Goal: Feedback & Contribution: Contribute content

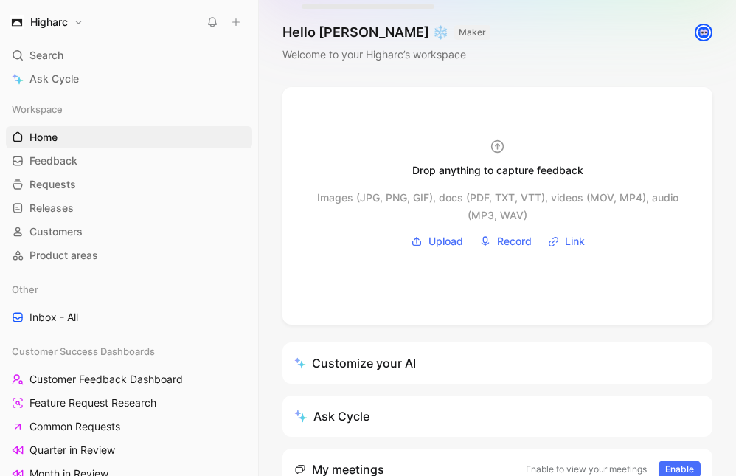
click at [63, 56] on span "Search" at bounding box center [46, 55] width 34 height 18
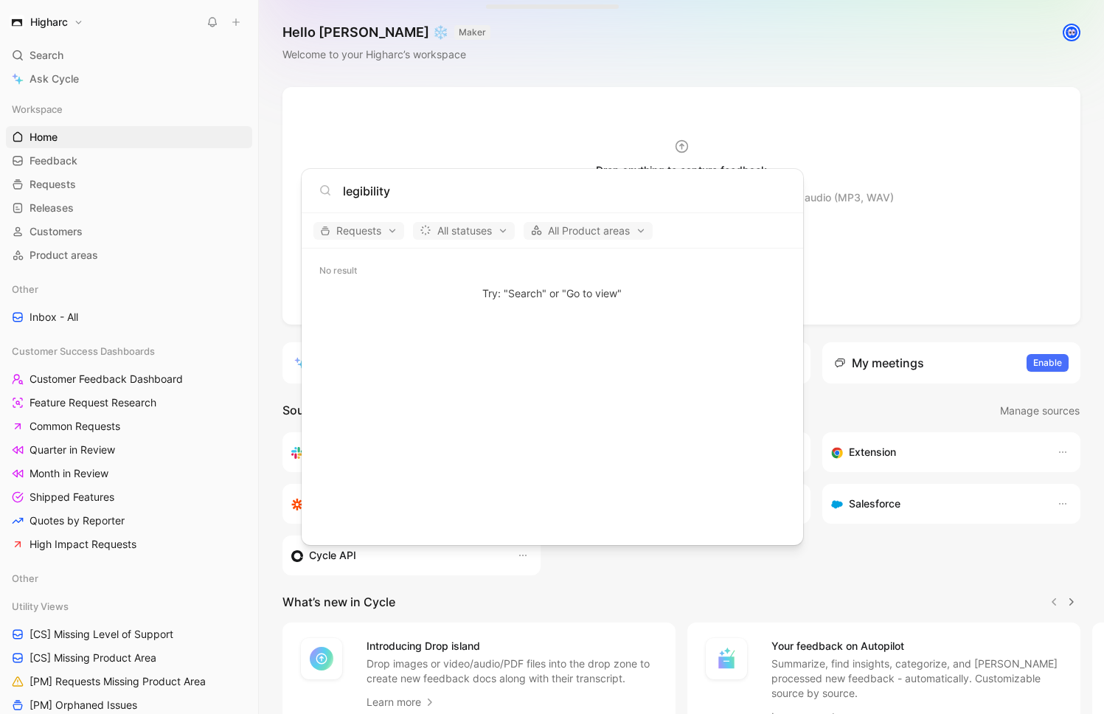
click at [389, 187] on input "legibility" at bounding box center [564, 191] width 442 height 18
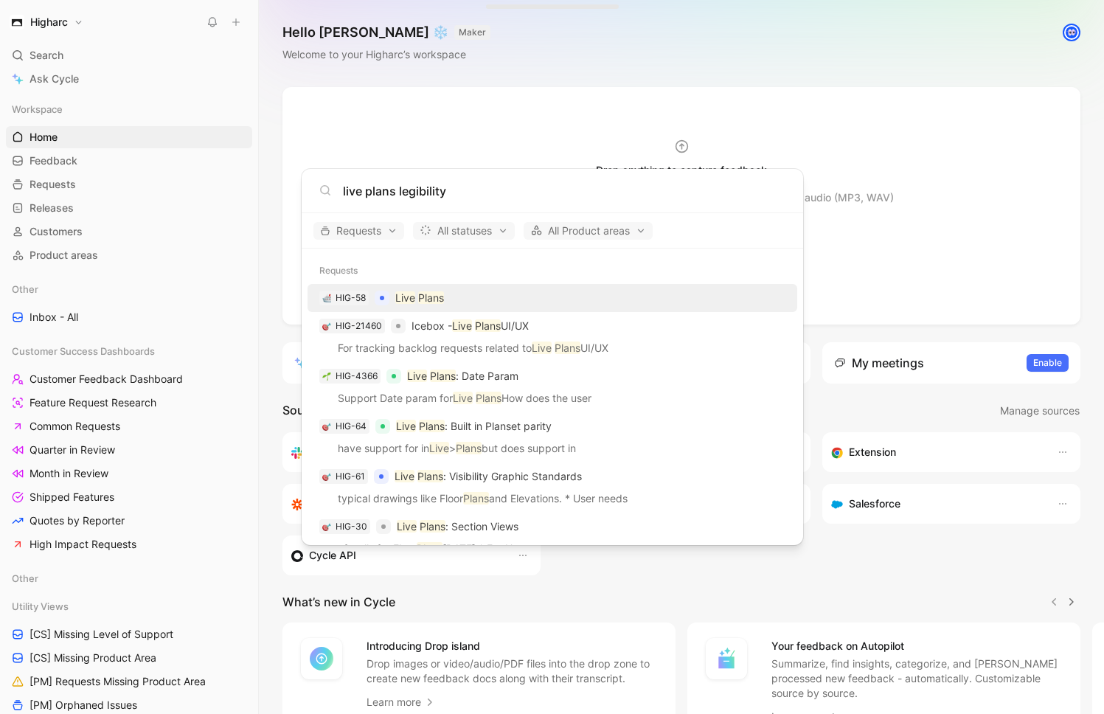
type input "live plans legibility"
click at [447, 293] on div "HIG-58 Live Plans" at bounding box center [552, 298] width 481 height 27
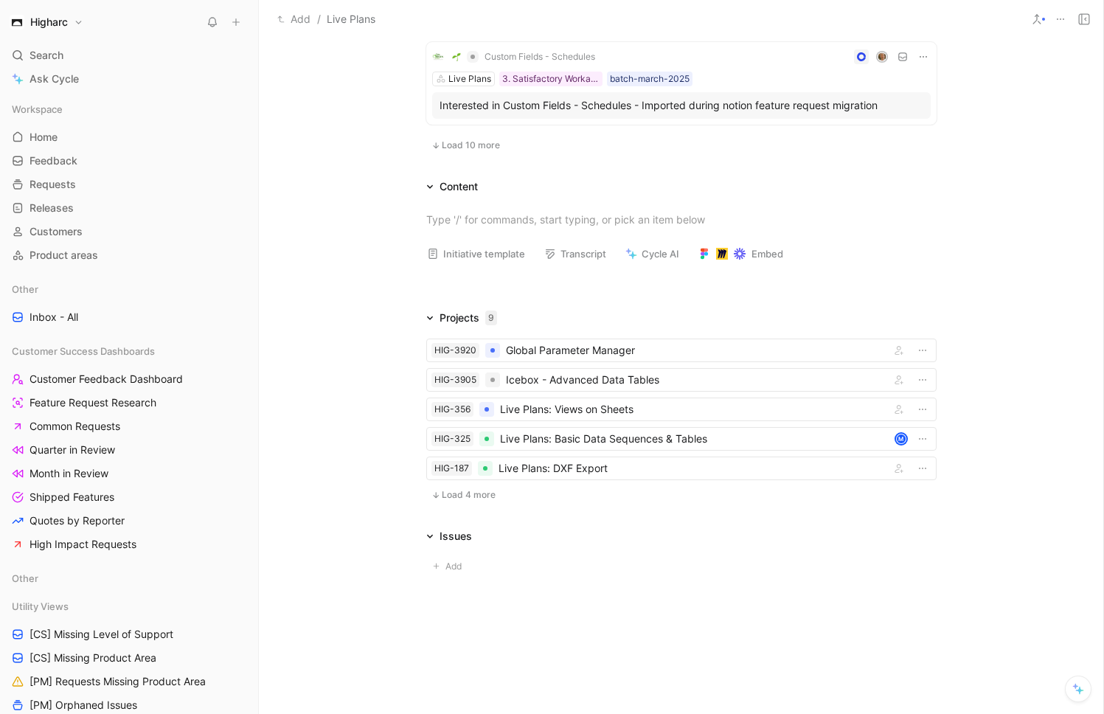
scroll to position [1082, 0]
click at [234, 24] on icon at bounding box center [236, 22] width 10 height 10
click at [240, 21] on icon at bounding box center [236, 22] width 10 height 10
click at [311, 28] on button "New feedback c" at bounding box center [335, 27] width 158 height 25
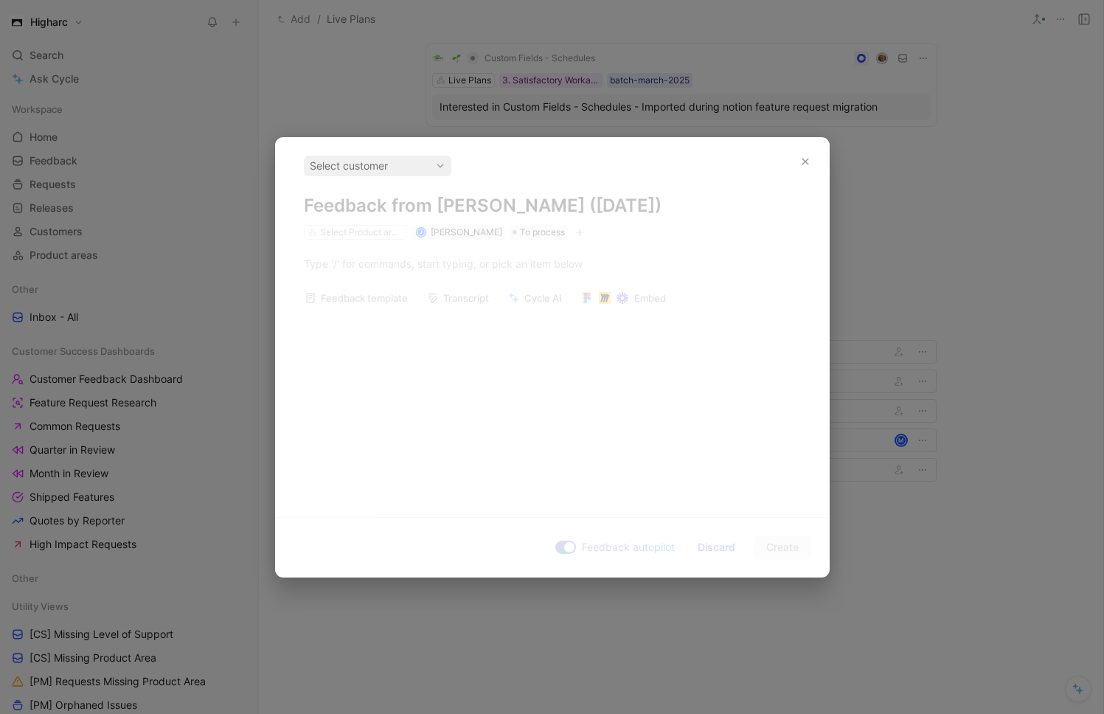
click at [463, 214] on div "Select customer Feedback from [PERSON_NAME] ([DATE]) Select Product areas J [PE…" at bounding box center [552, 198] width 497 height 84
drag, startPoint x: 452, startPoint y: 257, endPoint x: 460, endPoint y: 291, distance: 34.9
click at [451, 257] on div "Select customer Feedback from [PERSON_NAME] ([DATE]) Select Product areas J [PE…" at bounding box center [552, 321] width 553 height 367
click at [400, 160] on div "Select customer" at bounding box center [378, 166] width 136 height 18
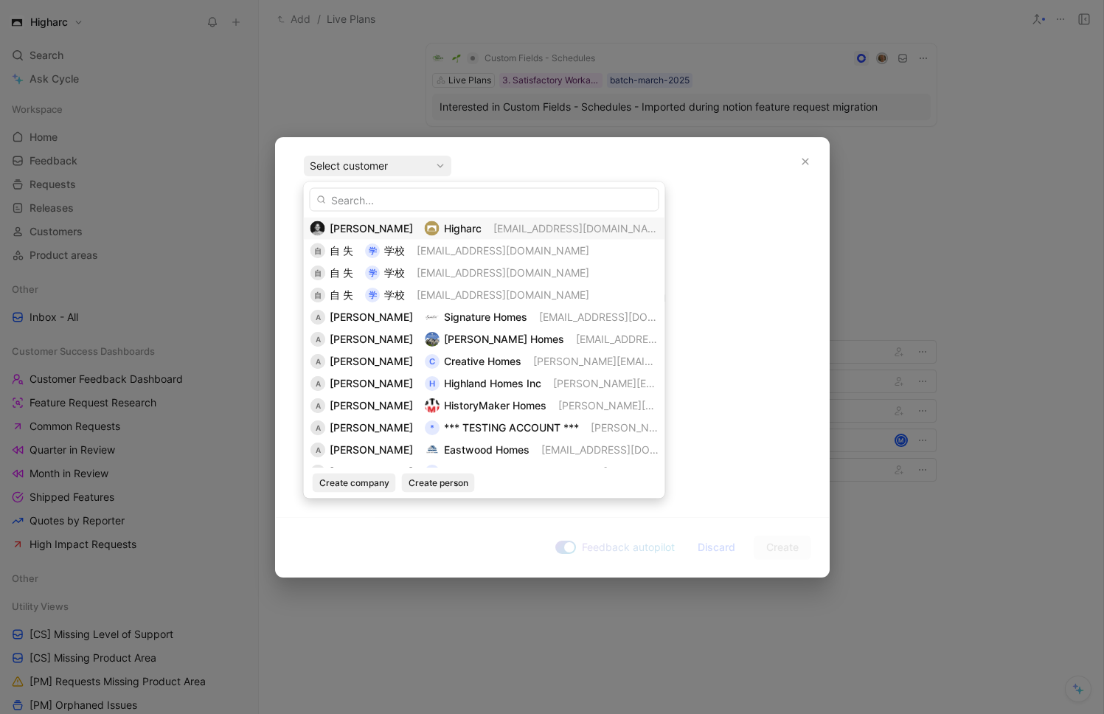
click at [383, 222] on span "[PERSON_NAME]" at bounding box center [371, 228] width 83 height 13
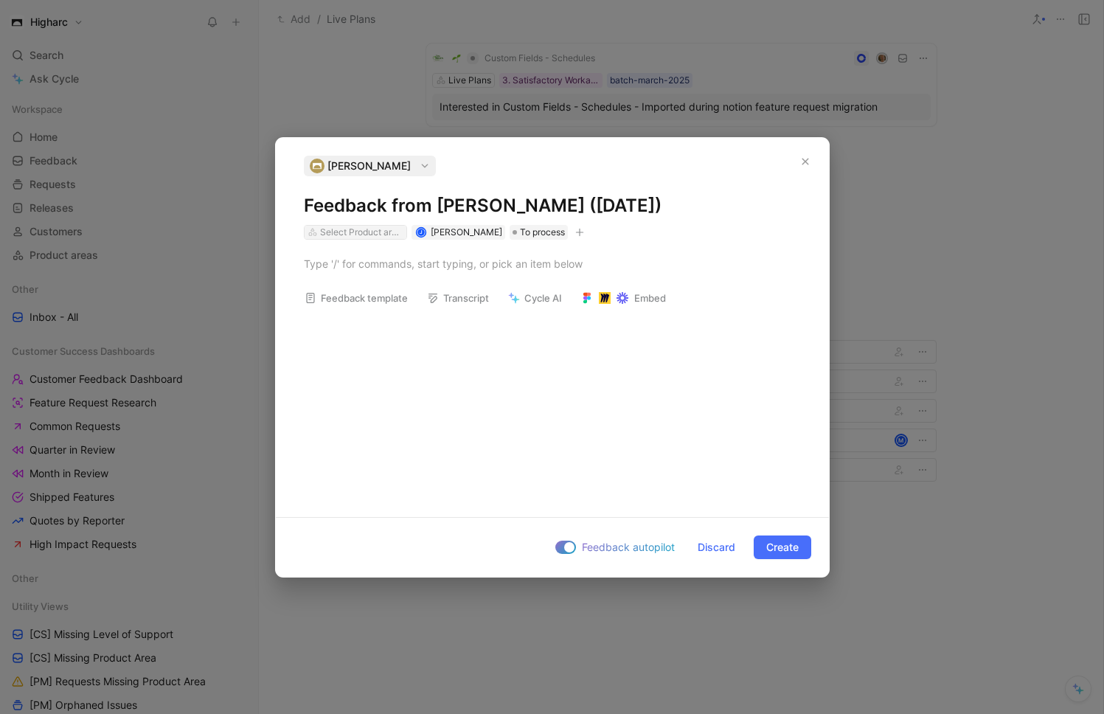
click at [355, 237] on div "Select Product areas" at bounding box center [361, 232] width 83 height 15
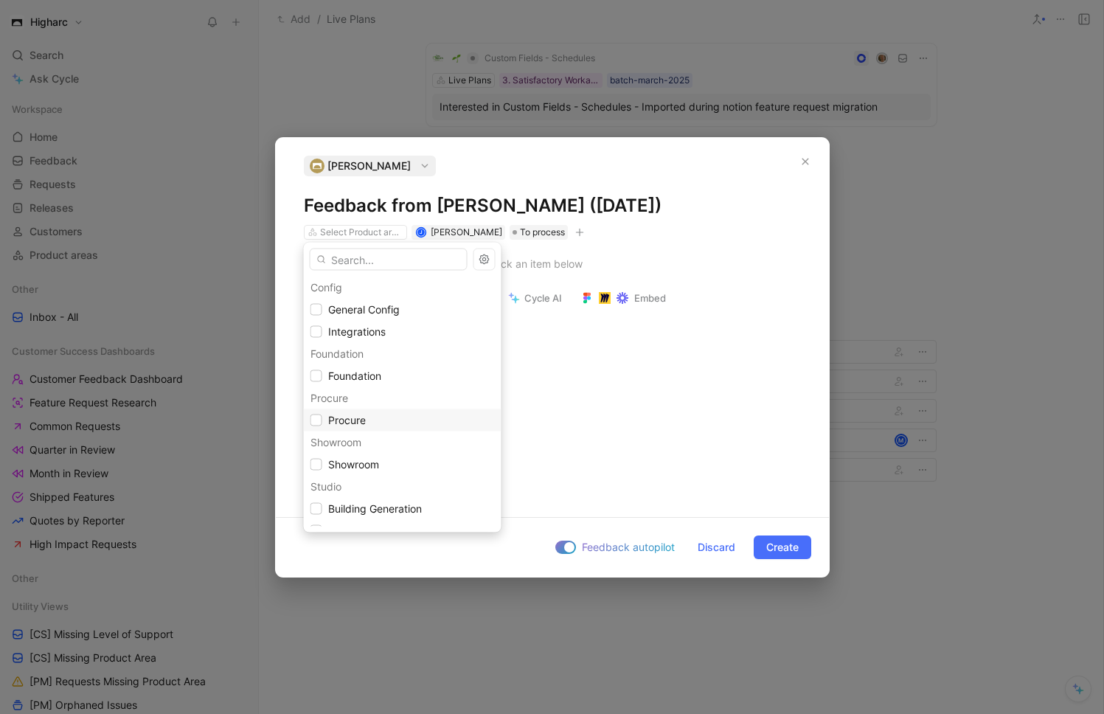
scroll to position [60, 0]
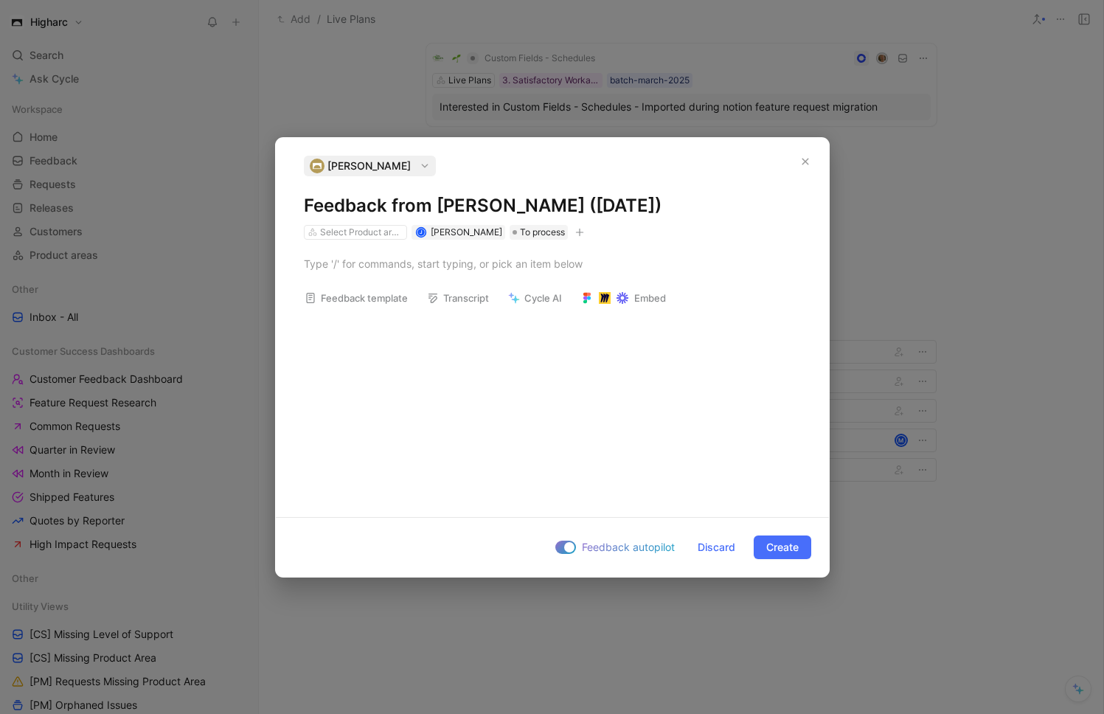
click at [521, 375] on div "Feedback template Transcript Cycle AI Embed" at bounding box center [552, 372] width 553 height 265
click at [453, 270] on div at bounding box center [552, 263] width 497 height 15
click at [372, 237] on div "Select Product areas" at bounding box center [361, 232] width 83 height 15
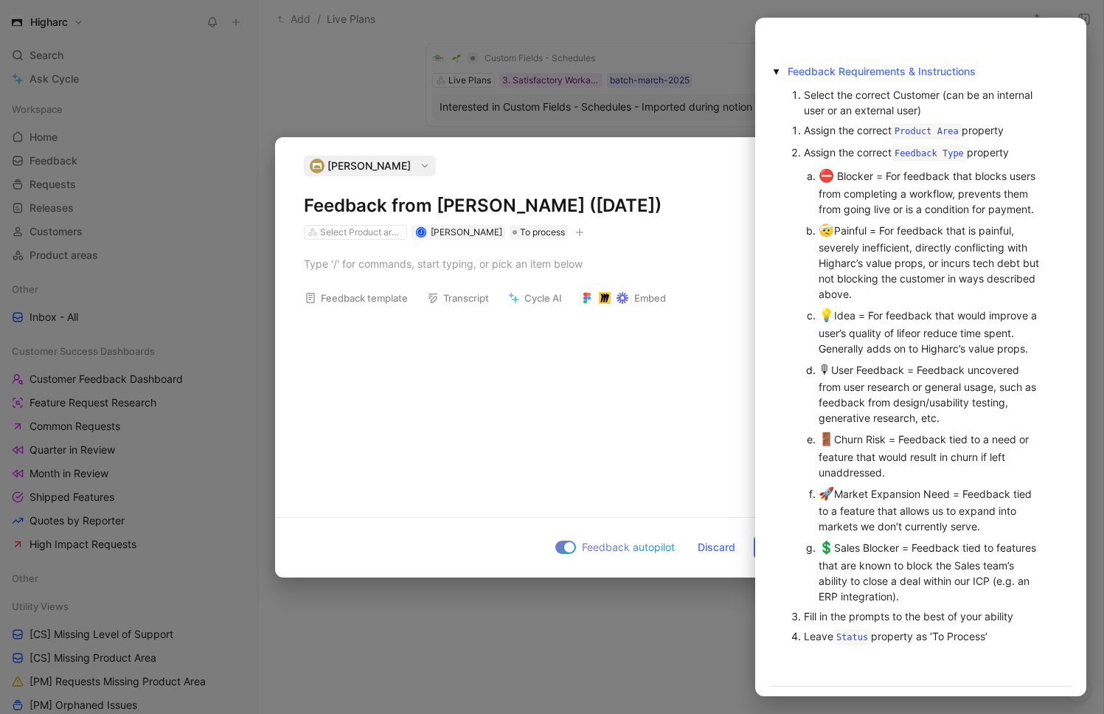
click at [406, 398] on div "Feedback template Transcript Cycle AI Embed" at bounding box center [552, 372] width 553 height 265
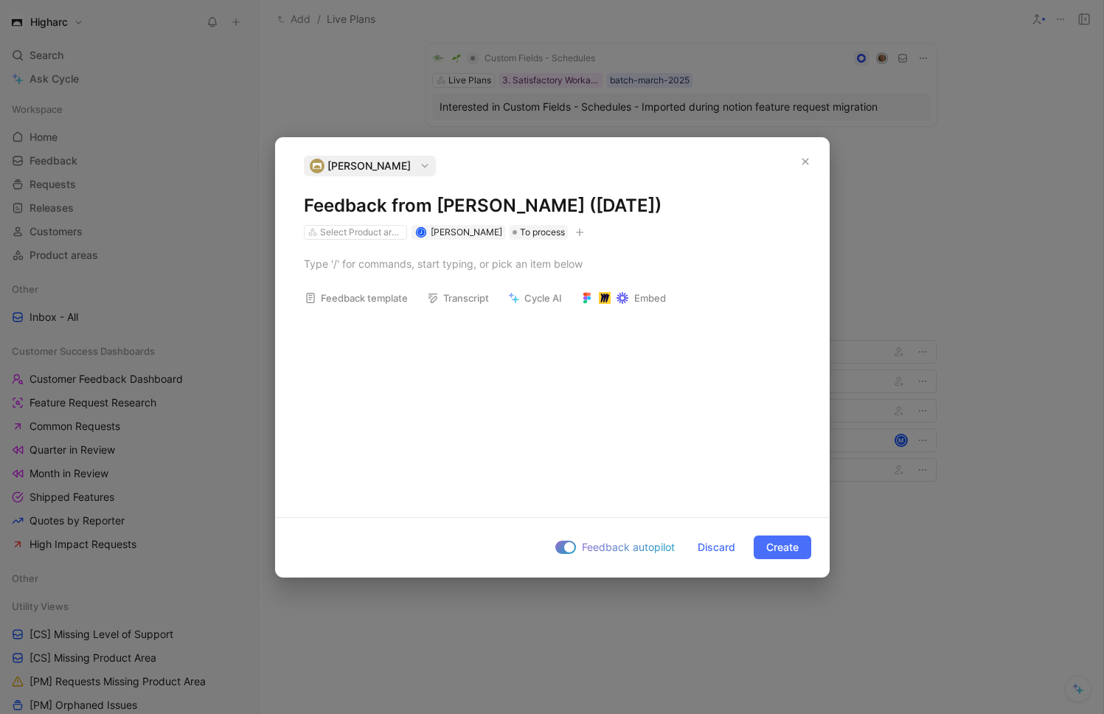
click at [735, 305] on div at bounding box center [552, 357] width 1104 height 714
